Goal: Register for event/course

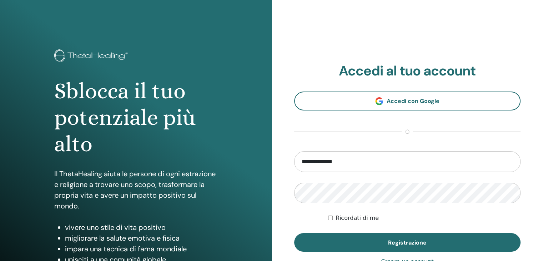
type input "**********"
click at [294, 233] on button "Registrazione" at bounding box center [407, 242] width 227 height 19
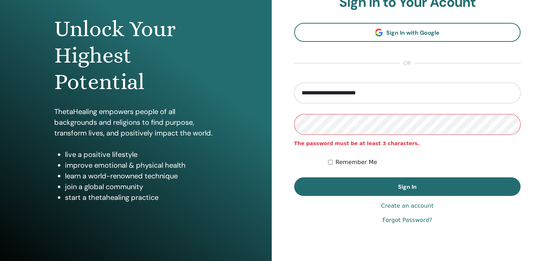
scroll to position [82, 0]
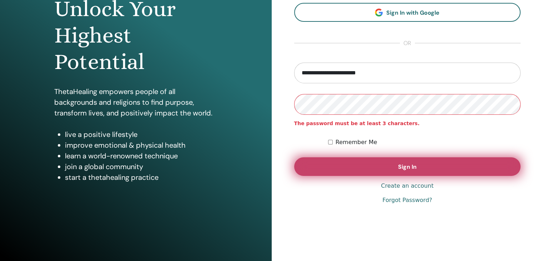
click at [398, 161] on button "Sign In" at bounding box center [407, 166] width 227 height 19
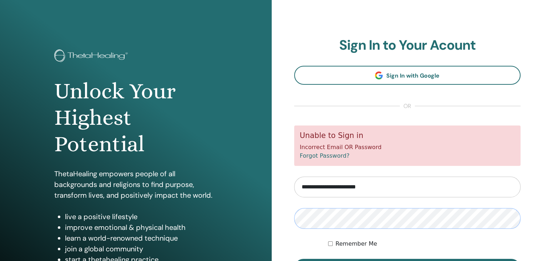
scroll to position [82, 0]
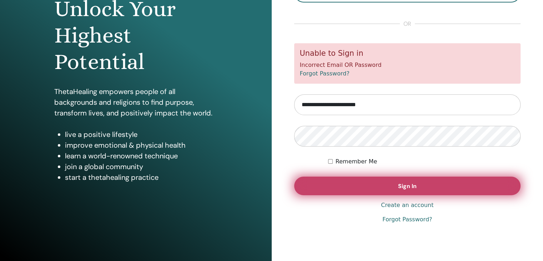
click at [404, 190] on button "Sign In" at bounding box center [407, 186] width 227 height 19
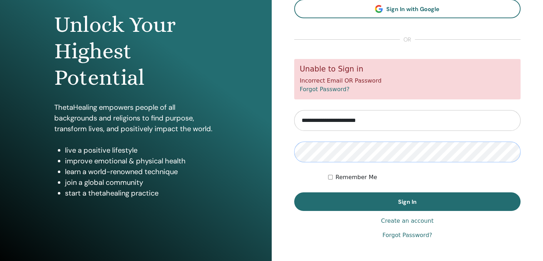
scroll to position [81, 0]
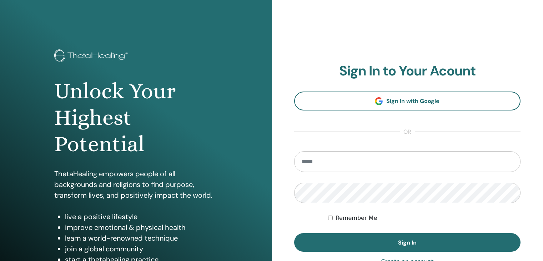
scroll to position [81, 0]
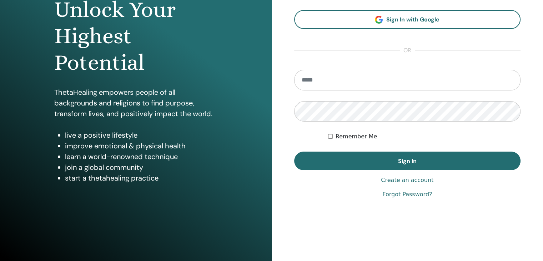
drag, startPoint x: 298, startPoint y: 69, endPoint x: 303, endPoint y: 78, distance: 10.6
click at [303, 78] on div at bounding box center [407, 80] width 227 height 21
click at [303, 78] on input "email" at bounding box center [407, 80] width 227 height 21
type input "**********"
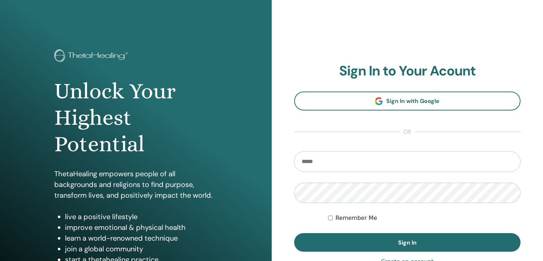
scroll to position [81, 0]
click at [380, 158] on input "email" at bounding box center [407, 161] width 227 height 21
type input "**********"
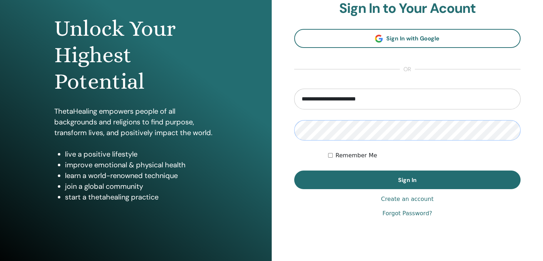
scroll to position [82, 0]
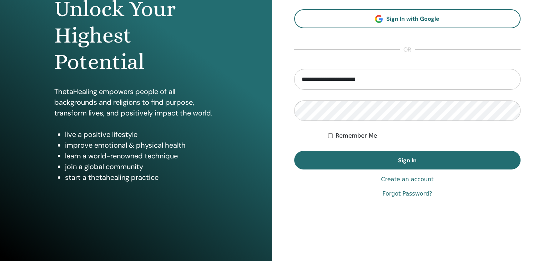
click at [294, 151] on button "Sign In" at bounding box center [407, 160] width 227 height 19
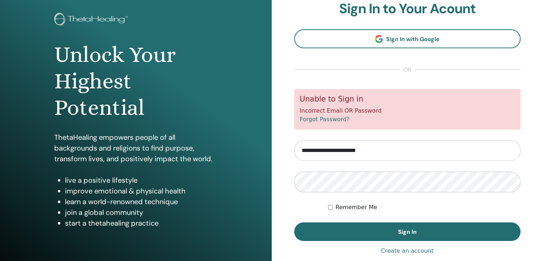
scroll to position [43, 0]
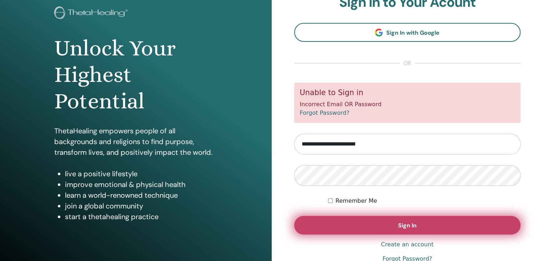
click at [294, 216] on button "Sign In" at bounding box center [407, 225] width 227 height 19
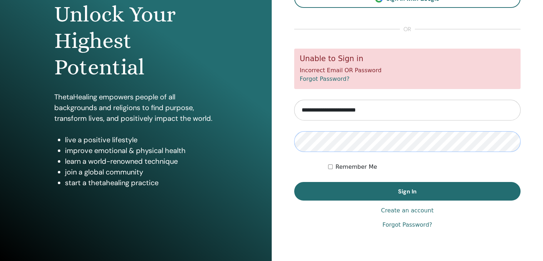
scroll to position [82, 0]
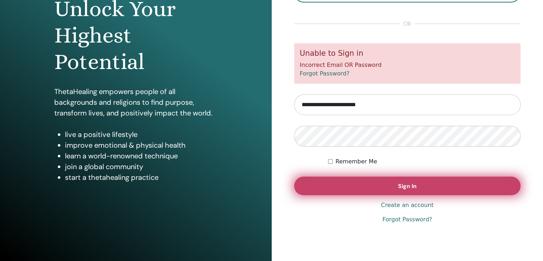
click at [431, 188] on button "Sign In" at bounding box center [407, 186] width 227 height 19
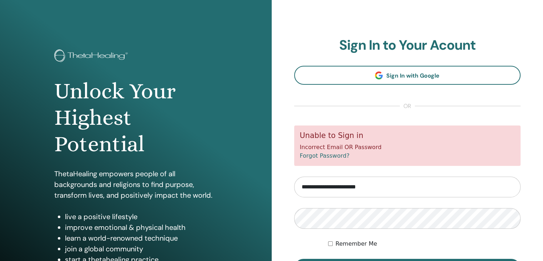
click at [431, 188] on input "**********" at bounding box center [407, 187] width 227 height 21
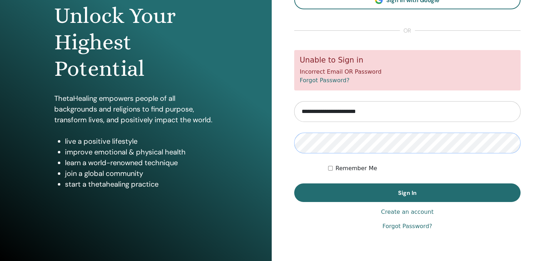
scroll to position [82, 0]
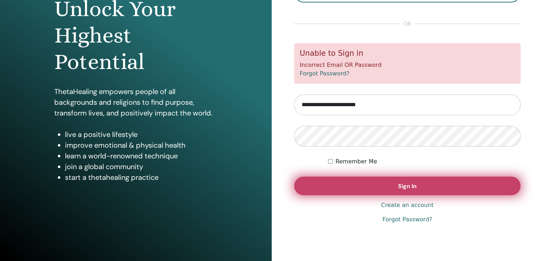
click at [426, 183] on button "Sign In" at bounding box center [407, 186] width 227 height 19
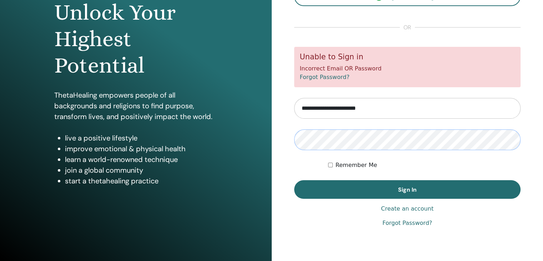
scroll to position [82, 0]
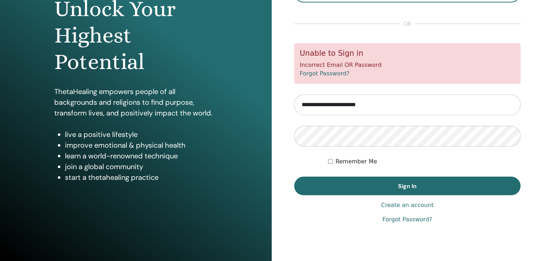
click at [404, 217] on link "Forgot Password?" at bounding box center [408, 219] width 50 height 9
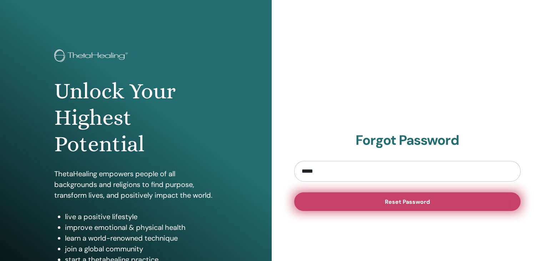
type input "**********"
click at [395, 202] on span "Reset Password" at bounding box center [407, 202] width 45 height 8
click at [356, 208] on button "Reset Password" at bounding box center [407, 201] width 227 height 19
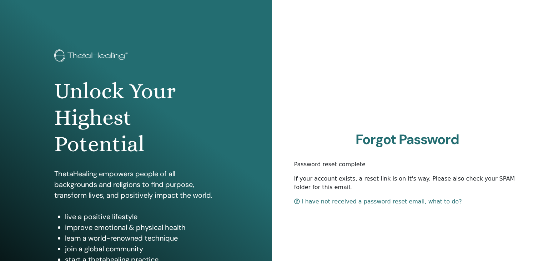
click at [401, 201] on link "I have not received a password reset email, what to do?" at bounding box center [378, 201] width 168 height 7
click at [349, 200] on link "I have not received a password reset email, what to do?" at bounding box center [378, 201] width 168 height 7
click at [543, 228] on div "Forgot Password Password reset complete If your account exists, a reset link is…" at bounding box center [408, 171] width 272 height 343
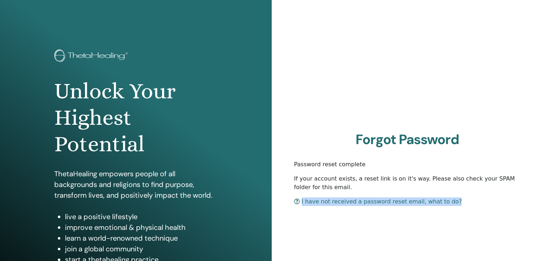
click at [543, 228] on div "Forgot Password Password reset complete If your account exists, a reset link is…" at bounding box center [408, 171] width 272 height 343
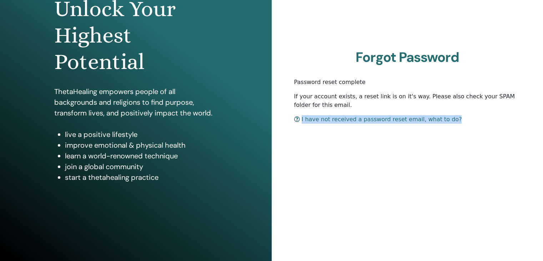
click at [325, 118] on link "I have not received a password reset email, what to do?" at bounding box center [378, 119] width 168 height 7
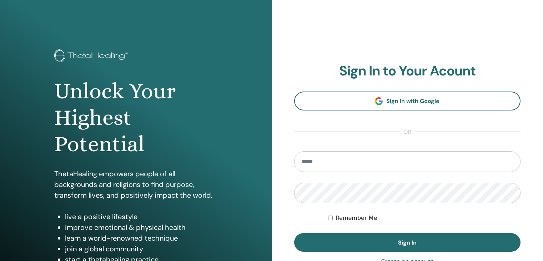
scroll to position [81, 0]
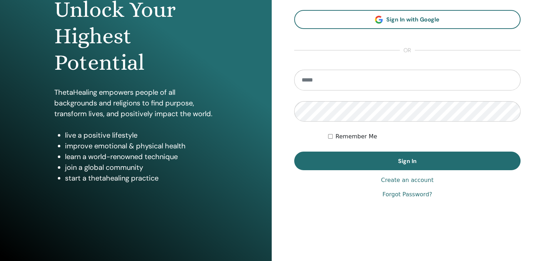
click at [343, 84] on input "email" at bounding box center [407, 80] width 227 height 21
type input "**********"
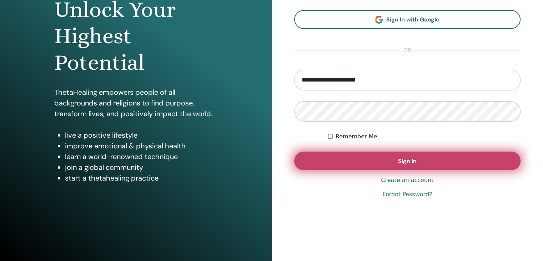
click at [420, 163] on button "Sign In" at bounding box center [407, 161] width 227 height 19
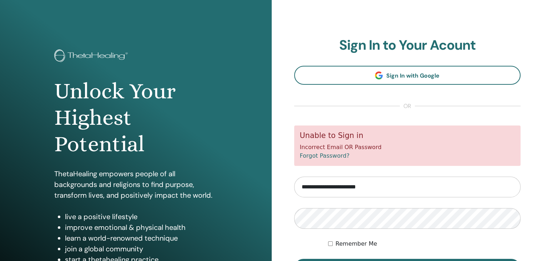
scroll to position [82, 0]
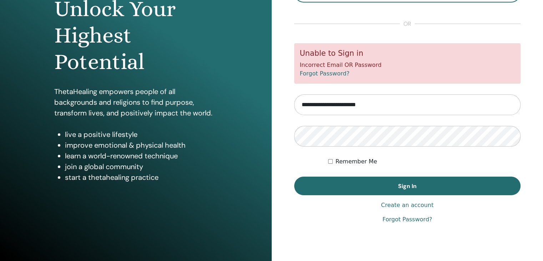
click at [419, 217] on link "Forgot Password?" at bounding box center [408, 219] width 50 height 9
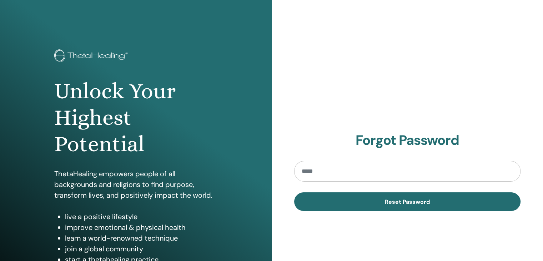
click at [364, 162] on input "email" at bounding box center [407, 171] width 227 height 21
type input "**********"
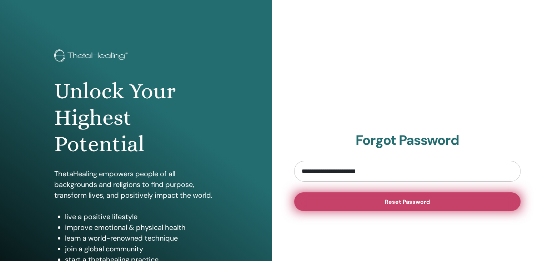
click at [388, 199] on span "Reset Password" at bounding box center [407, 202] width 45 height 8
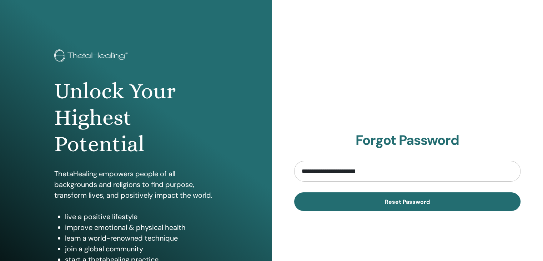
scroll to position [82, 0]
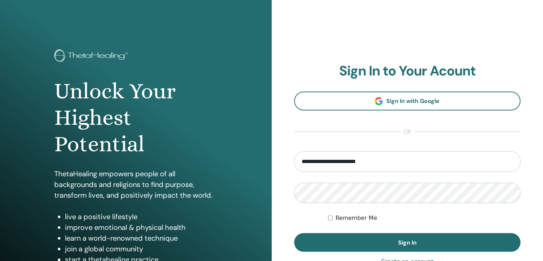
scroll to position [81, 0]
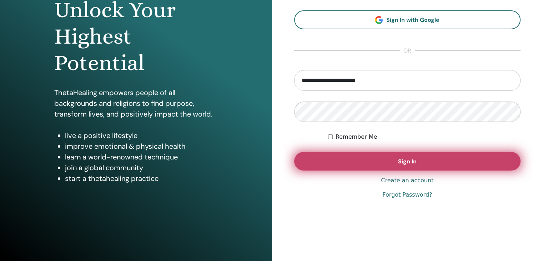
click at [408, 156] on button "Sign In" at bounding box center [407, 161] width 227 height 19
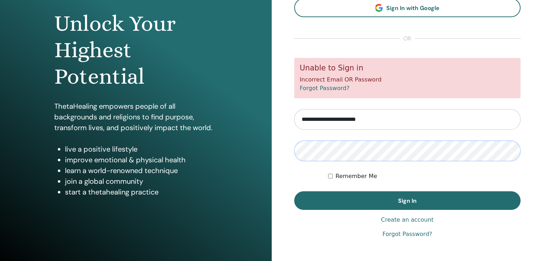
scroll to position [54, 0]
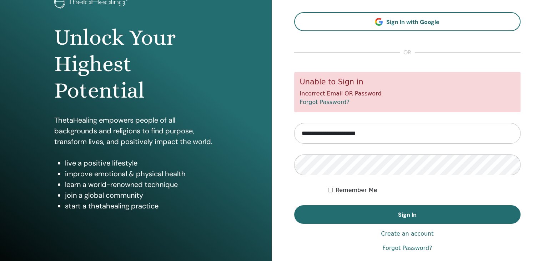
click at [409, 247] on link "Forgot Password?" at bounding box center [408, 248] width 50 height 9
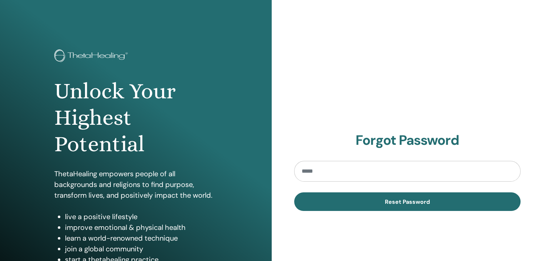
click at [390, 168] on input "email" at bounding box center [407, 171] width 227 height 21
type input "**********"
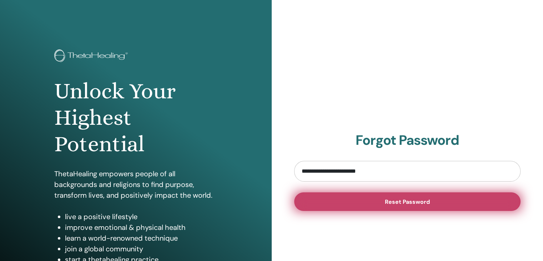
click at [394, 199] on span "Reset Password" at bounding box center [407, 202] width 45 height 8
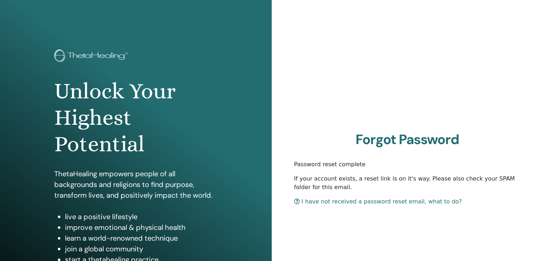
click at [412, 202] on link "I have not received a password reset email, what to do?" at bounding box center [378, 201] width 168 height 7
click at [366, 201] on link "I have not received a password reset email, what to do?" at bounding box center [378, 201] width 168 height 7
click at [207, 119] on h1 "Unlock Your Highest Potential" at bounding box center [135, 118] width 163 height 80
click at [391, 200] on link "I have not received a password reset email, what to do?" at bounding box center [378, 201] width 168 height 7
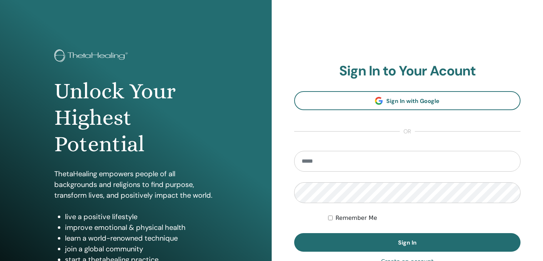
scroll to position [54, 0]
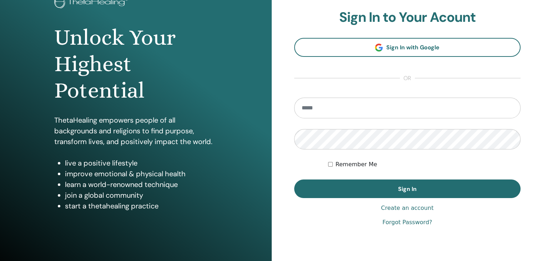
click at [364, 110] on input "email" at bounding box center [407, 108] width 227 height 21
type input "**********"
click at [406, 220] on link "Forgot Password?" at bounding box center [408, 222] width 50 height 9
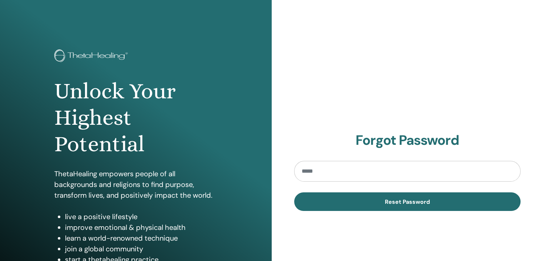
click at [355, 172] on input "email" at bounding box center [407, 171] width 227 height 21
type input "**********"
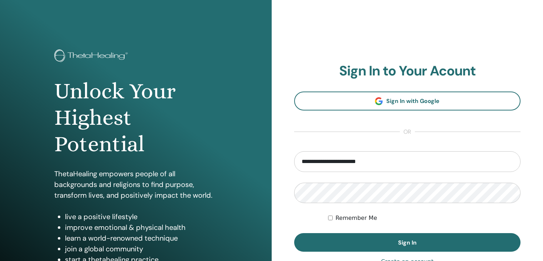
scroll to position [54, 0]
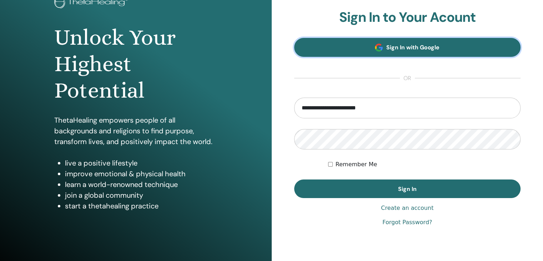
click at [347, 47] on link "Sign In with Google" at bounding box center [407, 47] width 227 height 19
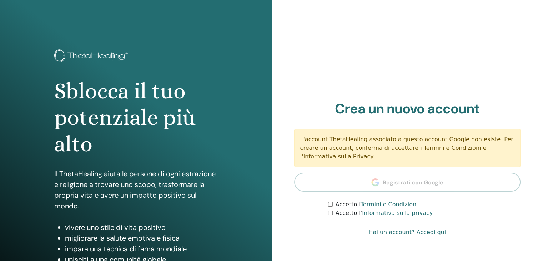
click at [504, 179] on section "Crea un nuovo account L'account ThetaHealing associato a questo account Google …" at bounding box center [407, 159] width 227 height 117
click at [330, 209] on div "Accetto l' Informativa sulla privacy" at bounding box center [424, 213] width 193 height 9
drag, startPoint x: 330, startPoint y: 205, endPoint x: 330, endPoint y: 211, distance: 5.7
click at [330, 211] on div "Accetto l' Informativa sulla privacy" at bounding box center [424, 213] width 193 height 9
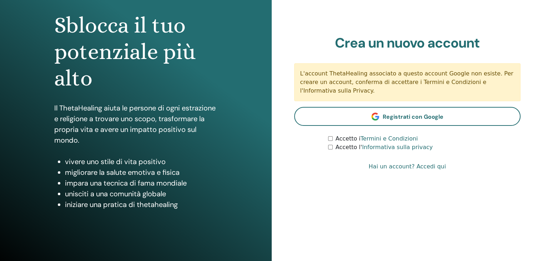
scroll to position [82, 0]
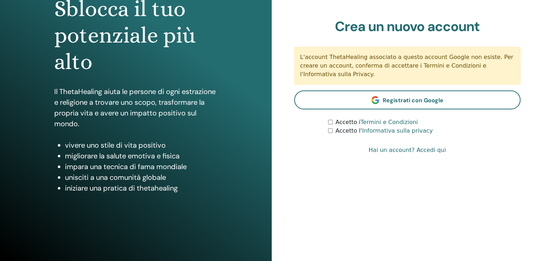
click at [428, 147] on font "Hai un account? Accedi qui" at bounding box center [408, 150] width 78 height 7
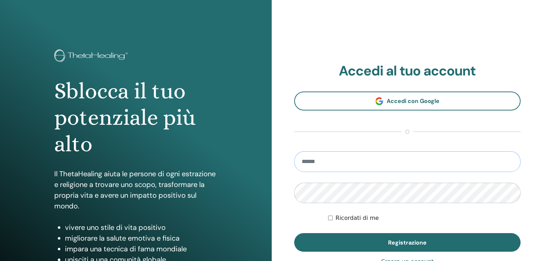
click at [347, 166] on input "email" at bounding box center [407, 161] width 227 height 21
type input "**********"
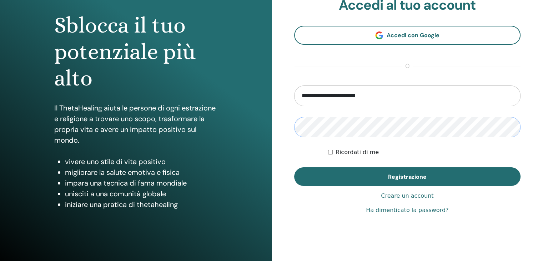
scroll to position [82, 0]
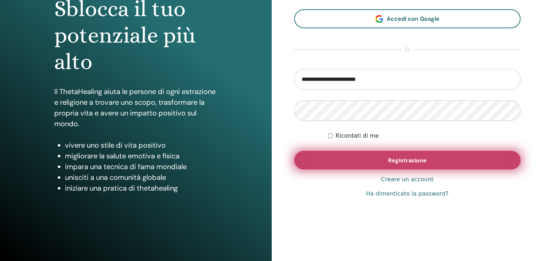
click at [405, 155] on button "Registrazione" at bounding box center [407, 160] width 227 height 19
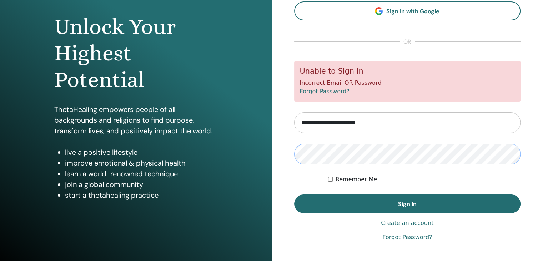
scroll to position [82, 0]
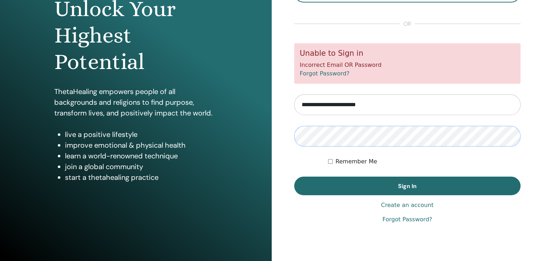
click at [294, 177] on button "Sign In" at bounding box center [407, 186] width 227 height 19
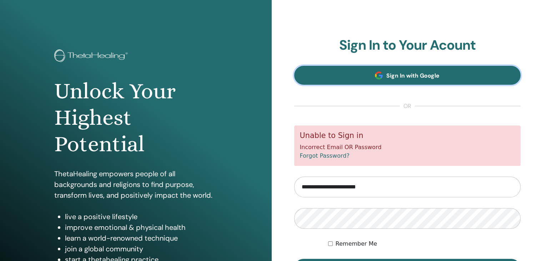
click at [394, 79] on span "Sign In with Google" at bounding box center [413, 76] width 53 height 8
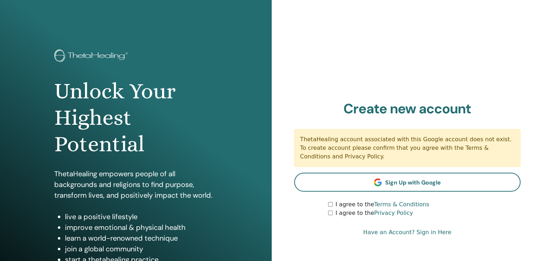
scroll to position [82, 0]
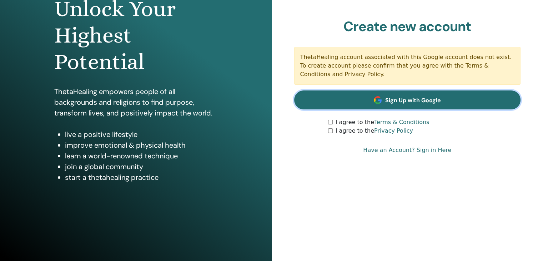
click at [445, 99] on link "Sign Up with Google" at bounding box center [407, 99] width 227 height 19
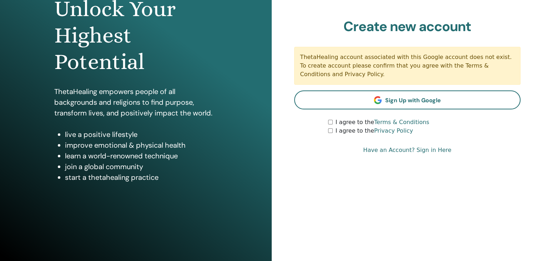
click at [429, 202] on div "Sign In to Your Acount Sign In with Google or Remember Me Sign In Create new ac…" at bounding box center [408, 89] width 272 height 343
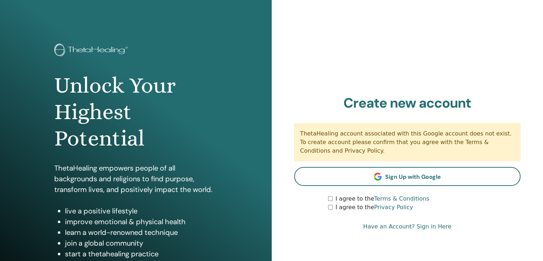
scroll to position [0, 0]
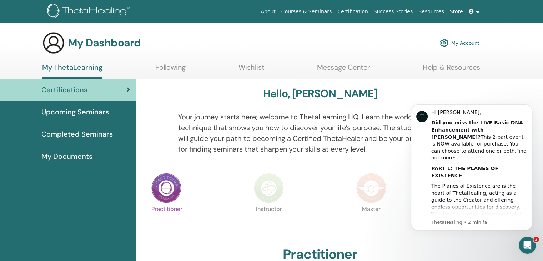
click at [479, 11] on link at bounding box center [474, 11] width 17 height 13
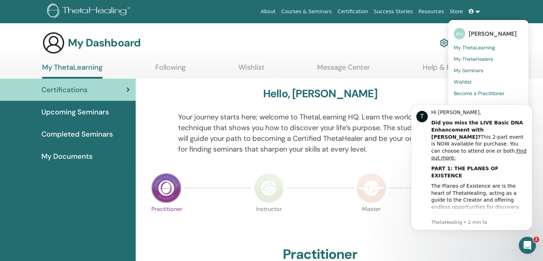
click at [479, 11] on link at bounding box center [474, 11] width 17 height 13
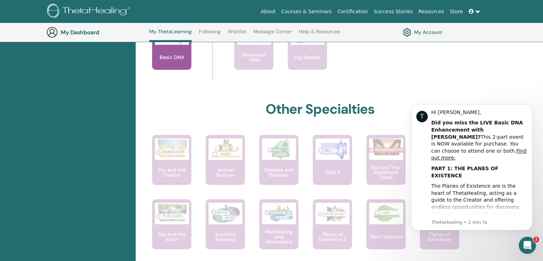
scroll to position [95, 0]
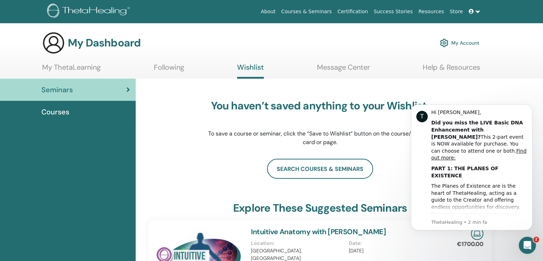
click at [125, 86] on div "Seminars" at bounding box center [68, 89] width 124 height 11
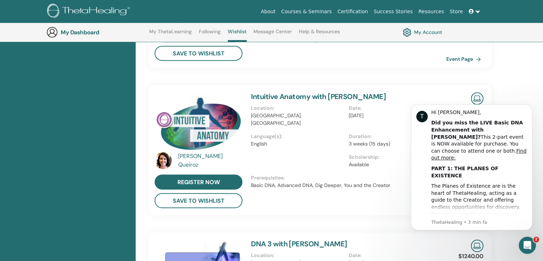
scroll to position [95, 0]
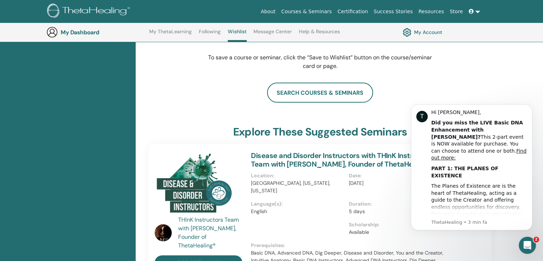
click at [429, 30] on link "My Account" at bounding box center [423, 32] width 40 height 12
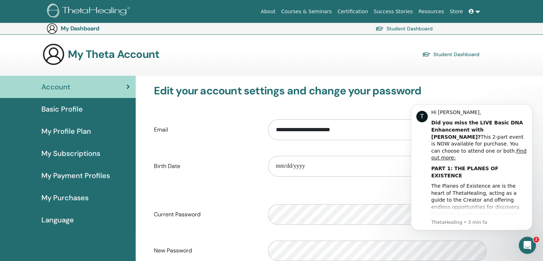
scroll to position [239, 0]
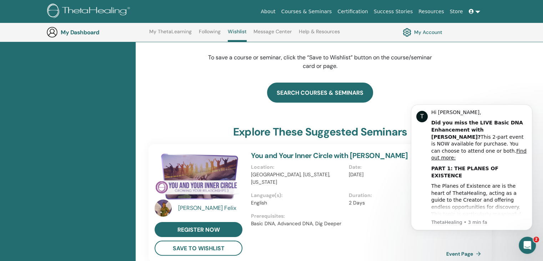
click at [306, 88] on link "search courses & seminars" at bounding box center [320, 93] width 106 height 20
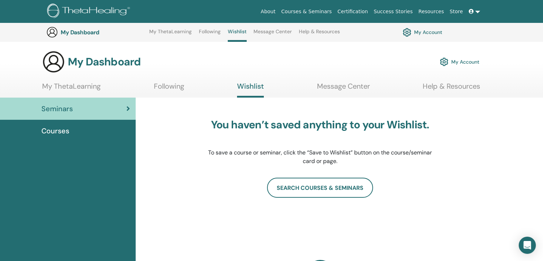
scroll to position [95, 0]
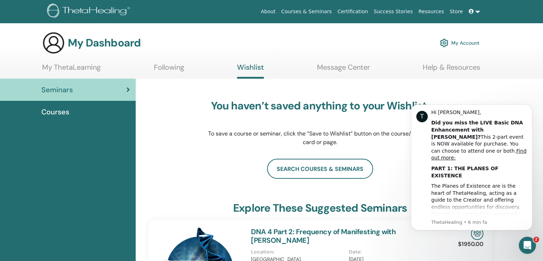
click at [84, 90] on div "Seminars" at bounding box center [68, 89] width 124 height 11
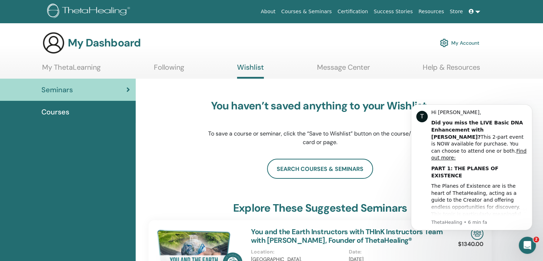
click at [330, 65] on link "Message Center" at bounding box center [343, 70] width 53 height 14
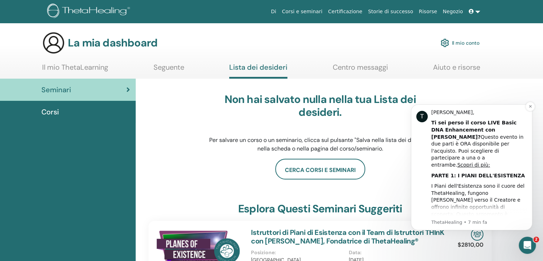
click at [478, 209] on font "I Piani dell'Esistenza sono il cuore del ThetaHealing, fungono da guida verso i…" at bounding box center [479, 228] width 95 height 90
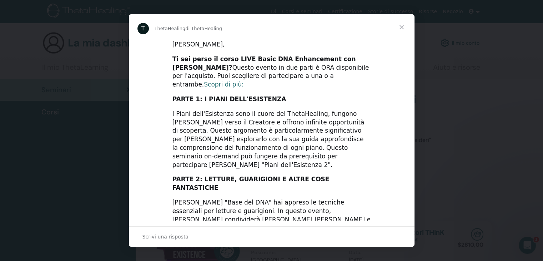
click at [398, 26] on span "Chiudi" at bounding box center [402, 27] width 26 height 26
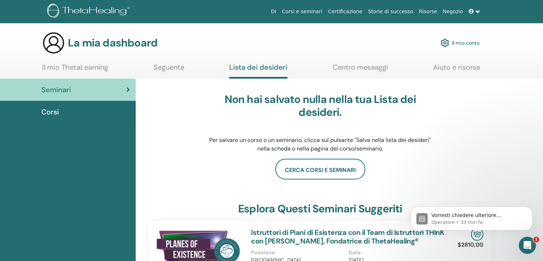
click at [76, 65] on font "Il mio ThetaLearning" at bounding box center [75, 67] width 66 height 9
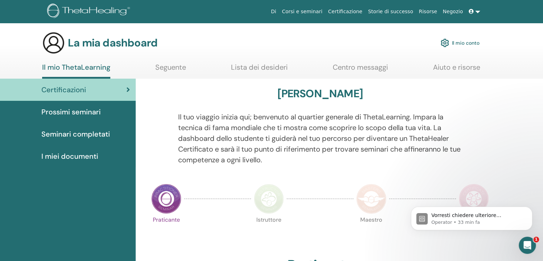
click at [68, 115] on font "Prossimi seminari" at bounding box center [70, 111] width 59 height 9
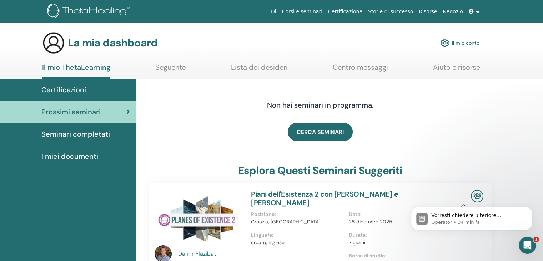
click at [76, 157] on font "I miei documenti" at bounding box center [69, 156] width 57 height 9
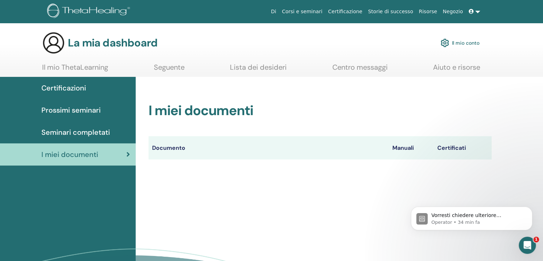
click at [242, 65] on font "Lista dei desideri" at bounding box center [258, 67] width 57 height 9
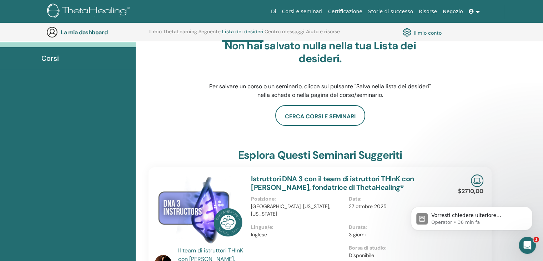
scroll to position [72, 0]
click at [47, 56] on font "Corsi" at bounding box center [50, 58] width 18 height 9
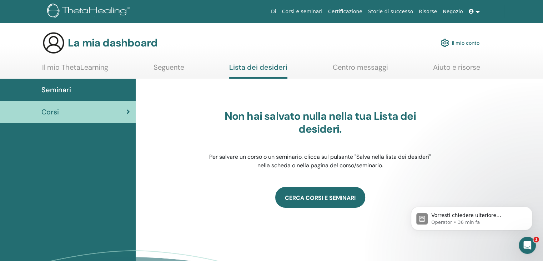
click at [303, 196] on link "CERCA CORSI E SEMINARI" at bounding box center [320, 197] width 90 height 20
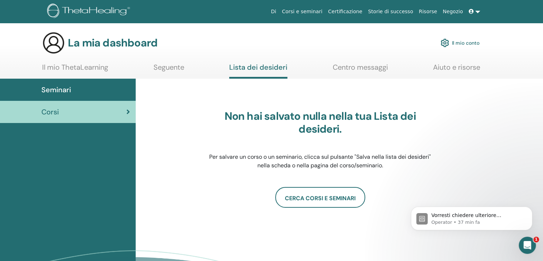
click at [267, 81] on div "Non hai salvato nulla nella tua Lista dei desideri. Per salvare un corso o un s…" at bounding box center [320, 159] width 361 height 160
click at [133, 140] on div "Seminari Corsi" at bounding box center [68, 200] width 136 height 243
click at [362, 69] on font "Centro messaggi" at bounding box center [360, 67] width 55 height 9
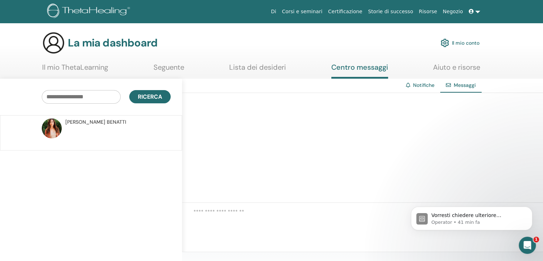
click at [107, 120] on font "BENATTI" at bounding box center [116, 122] width 19 height 6
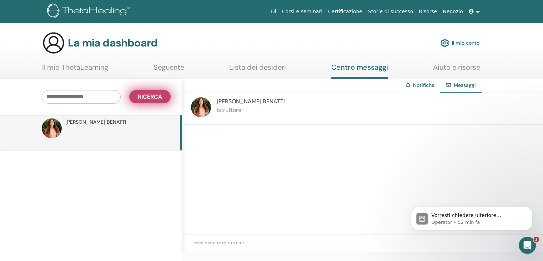
click at [154, 95] on font "Ricerca" at bounding box center [150, 97] width 24 height 8
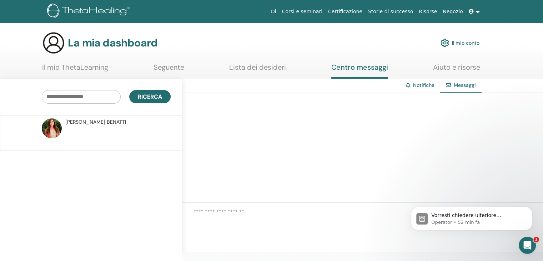
click at [255, 67] on font "Lista dei desideri" at bounding box center [257, 67] width 57 height 9
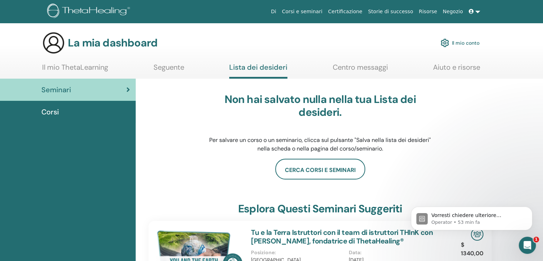
click at [106, 84] on div "Seminari" at bounding box center [68, 89] width 124 height 11
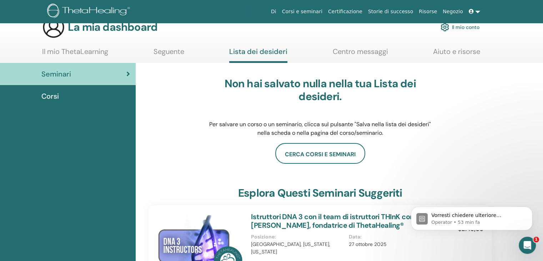
scroll to position [15, 0]
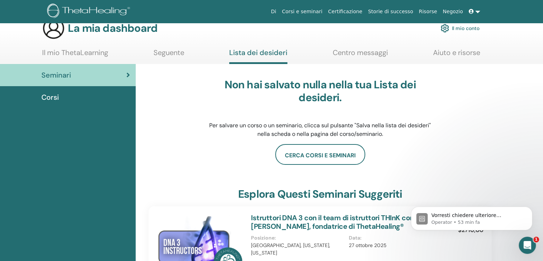
click at [49, 96] on font "Corsi" at bounding box center [50, 97] width 18 height 9
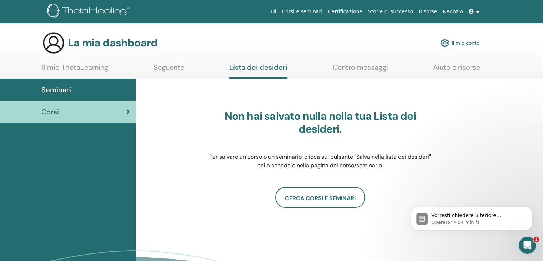
click at [62, 90] on font "Seminari" at bounding box center [56, 89] width 30 height 9
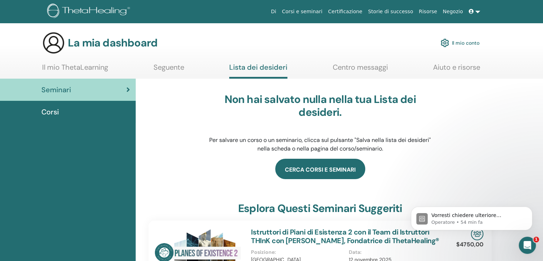
click at [323, 169] on link "cerca corsi e seminari" at bounding box center [320, 169] width 90 height 20
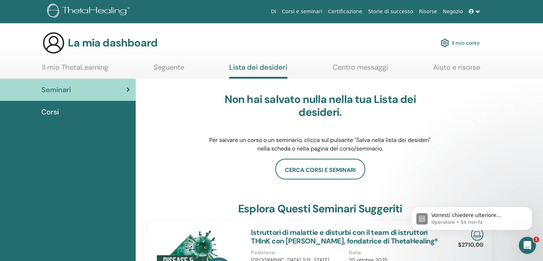
click at [79, 66] on font "Il mio ThetaLearning" at bounding box center [75, 67] width 66 height 9
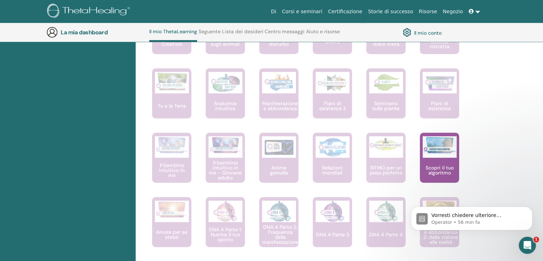
scroll to position [247, 0]
